Goal: Transaction & Acquisition: Book appointment/travel/reservation

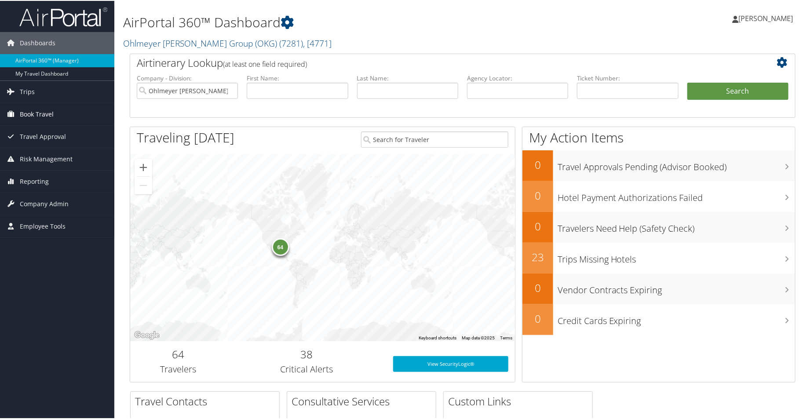
click at [26, 118] on span "Book Travel" at bounding box center [37, 114] width 34 height 22
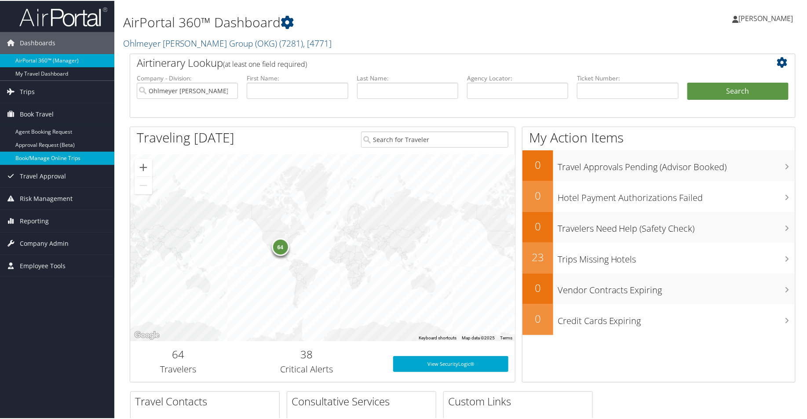
click at [35, 160] on link "Book/Manage Online Trips" at bounding box center [57, 157] width 114 height 13
